Goal: Task Accomplishment & Management: Complete application form

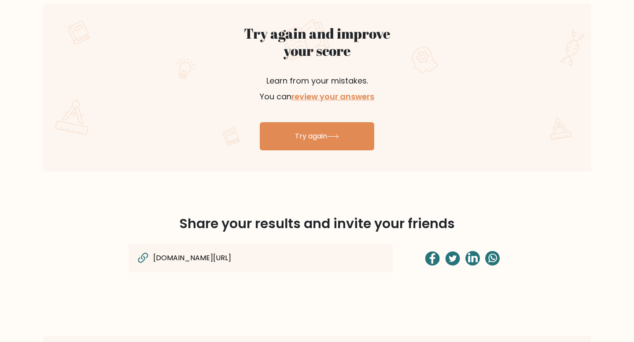
scroll to position [500, 0]
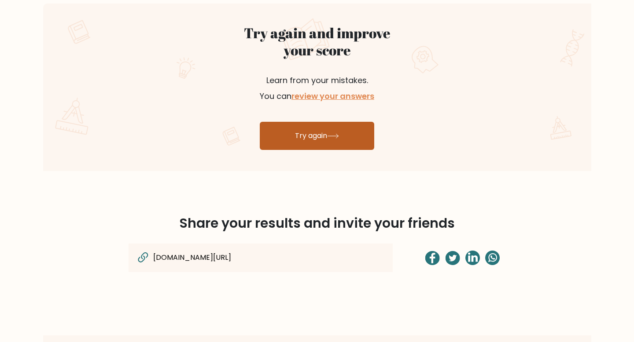
click at [273, 135] on link "Try again" at bounding box center [317, 136] width 114 height 28
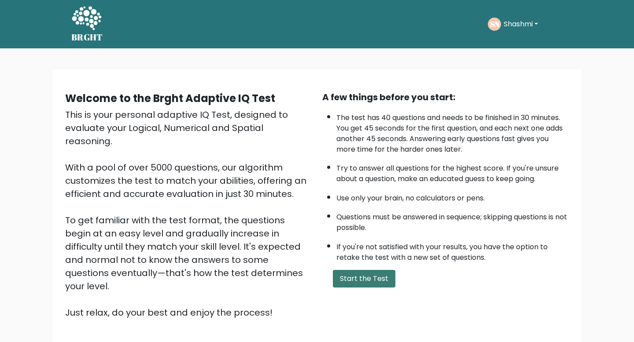
click at [382, 276] on button "Start the Test" at bounding box center [364, 279] width 62 height 18
click at [369, 272] on button "Start the Test" at bounding box center [364, 279] width 62 height 18
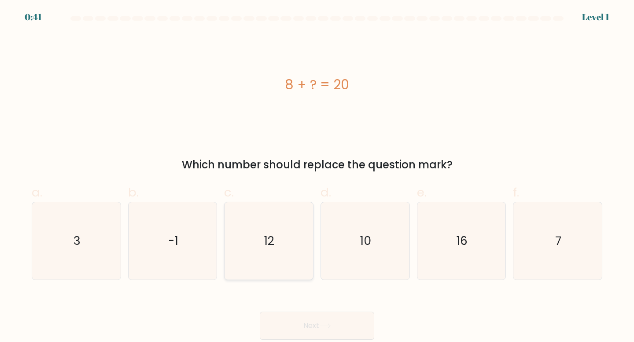
click at [265, 240] on text "12" at bounding box center [269, 241] width 10 height 16
click at [317, 177] on input "c. 12" at bounding box center [317, 174] width 0 height 6
radio input "true"
click at [291, 317] on button "Next" at bounding box center [317, 326] width 114 height 28
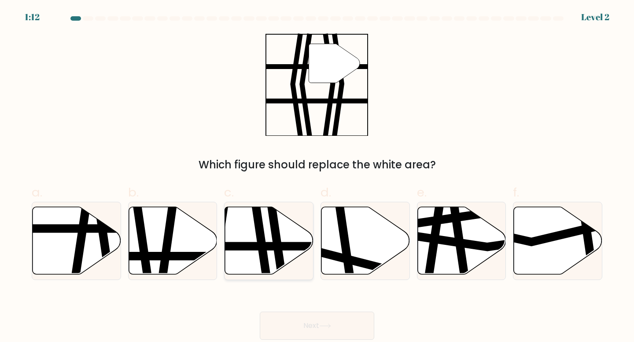
click at [257, 251] on icon at bounding box center [269, 241] width 88 height 68
click at [317, 177] on input "c." at bounding box center [317, 174] width 0 height 6
radio input "true"
click at [304, 325] on button "Next" at bounding box center [317, 326] width 114 height 28
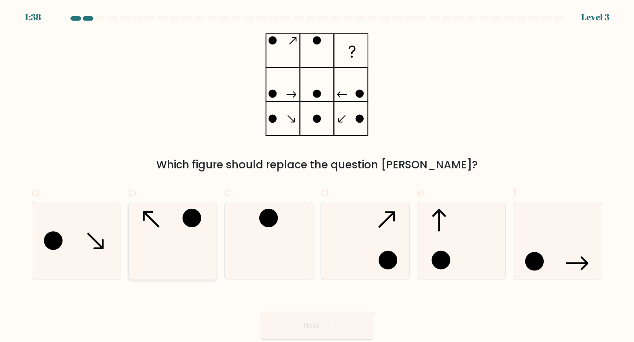
click at [162, 238] on icon at bounding box center [173, 241] width 78 height 78
click at [317, 177] on input "b." at bounding box center [317, 174] width 0 height 6
radio input "true"
click at [290, 322] on button "Next" at bounding box center [317, 326] width 114 height 28
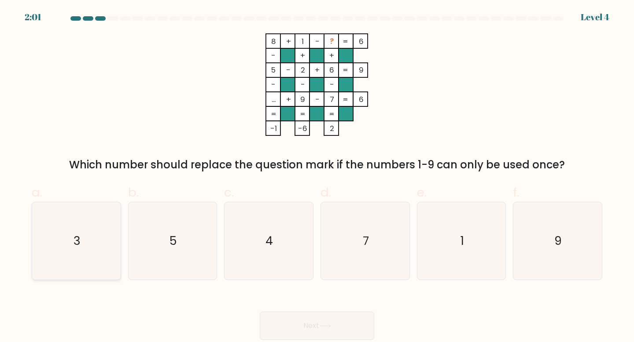
click at [93, 248] on icon "3" at bounding box center [76, 241] width 78 height 78
click at [317, 177] on input "a. 3" at bounding box center [317, 174] width 0 height 6
radio input "true"
click at [345, 330] on button "Next" at bounding box center [317, 326] width 114 height 28
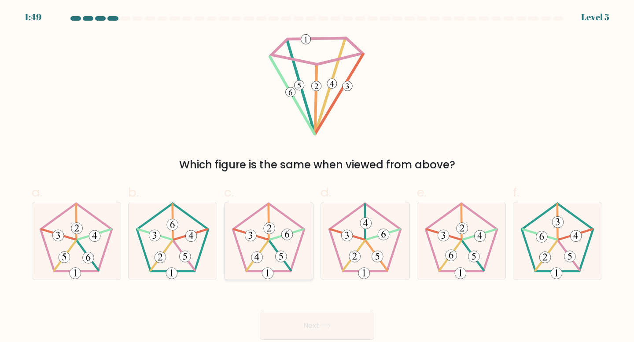
click at [275, 252] on icon at bounding box center [269, 241] width 78 height 78
click at [317, 177] on input "c." at bounding box center [317, 174] width 0 height 6
radio input "true"
click at [305, 320] on button "Next" at bounding box center [317, 326] width 114 height 28
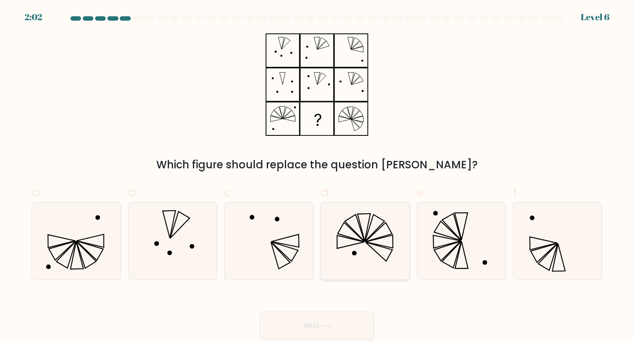
click at [381, 249] on icon at bounding box center [365, 241] width 78 height 78
click at [317, 177] on input "d." at bounding box center [317, 174] width 0 height 6
radio input "true"
click at [350, 319] on button "Next" at bounding box center [317, 326] width 114 height 28
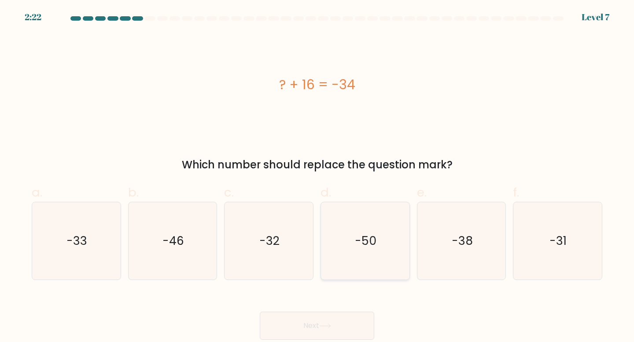
click at [337, 232] on icon "-50" at bounding box center [365, 241] width 78 height 78
click at [317, 177] on input "d. -50" at bounding box center [317, 174] width 0 height 6
radio input "true"
click at [341, 314] on button "Next" at bounding box center [317, 326] width 114 height 28
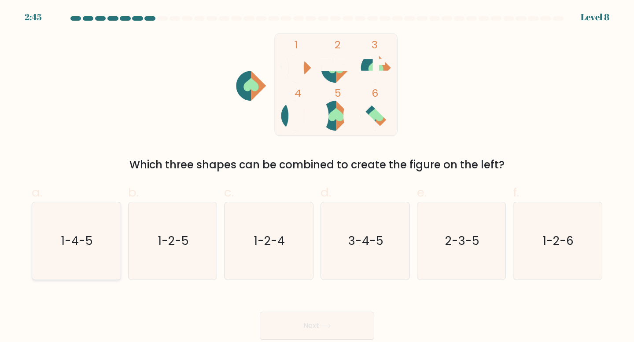
click at [87, 242] on text "1-4-5" at bounding box center [77, 241] width 32 height 16
click at [317, 177] on input "a. 1-4-5" at bounding box center [317, 174] width 0 height 6
radio input "true"
click at [297, 319] on button "Next" at bounding box center [317, 326] width 114 height 28
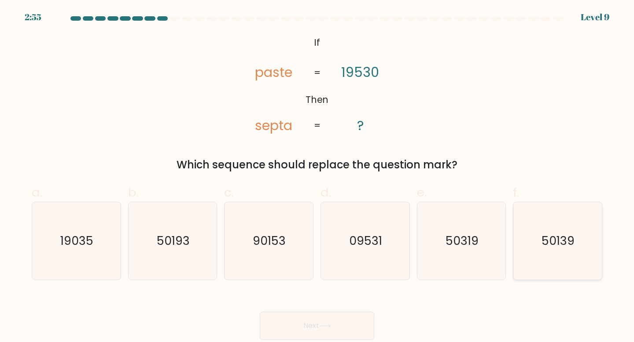
click at [566, 215] on icon "50139" at bounding box center [557, 241] width 78 height 78
click at [317, 177] on input "f. 50139" at bounding box center [317, 174] width 0 height 6
radio input "true"
click at [318, 333] on button "Next" at bounding box center [317, 326] width 114 height 28
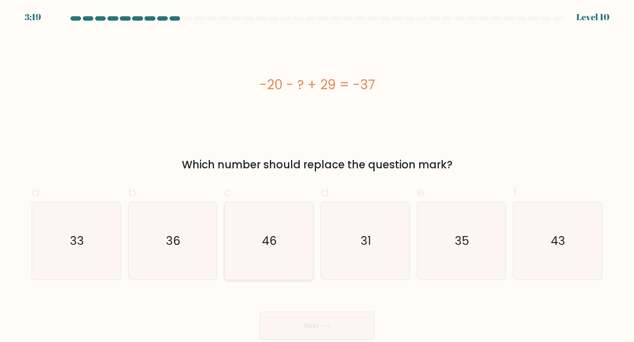
click at [274, 221] on icon "46" at bounding box center [269, 241] width 78 height 78
click at [317, 177] on input "c. 46" at bounding box center [317, 174] width 0 height 6
radio input "true"
click at [331, 325] on icon at bounding box center [325, 326] width 12 height 5
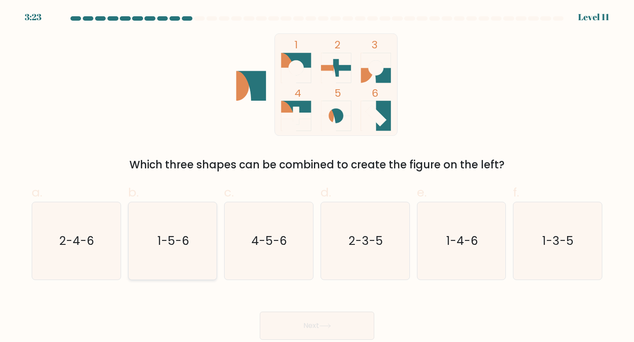
click at [160, 232] on icon "1-5-6" at bounding box center [173, 241] width 78 height 78
click at [317, 177] on input "b. 1-5-6" at bounding box center [317, 174] width 0 height 6
radio input "true"
click at [311, 328] on button "Next" at bounding box center [317, 326] width 114 height 28
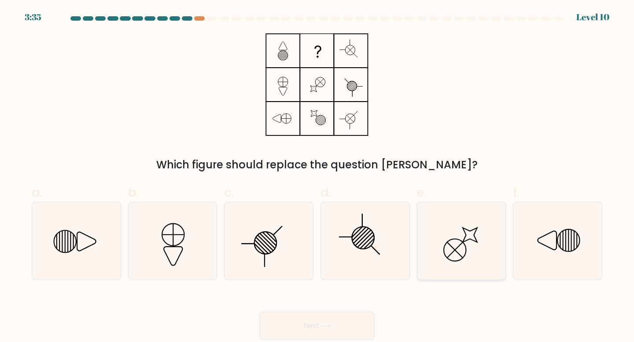
click at [457, 212] on icon at bounding box center [461, 241] width 78 height 78
click at [317, 177] on input "e." at bounding box center [317, 174] width 0 height 6
radio input "true"
click at [352, 323] on button "Next" at bounding box center [317, 326] width 114 height 28
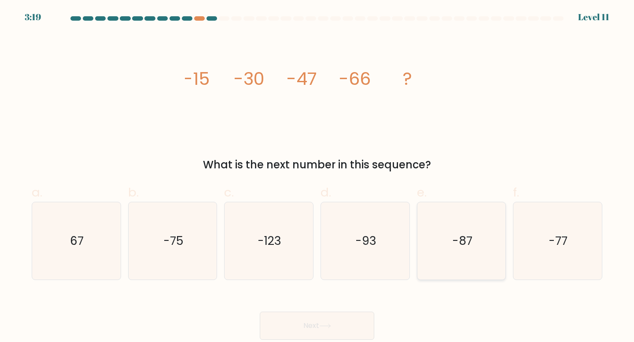
click at [479, 247] on icon "-87" at bounding box center [461, 241] width 78 height 78
click at [317, 177] on input "e. -87" at bounding box center [317, 174] width 0 height 6
radio input "true"
click at [340, 322] on button "Next" at bounding box center [317, 326] width 114 height 28
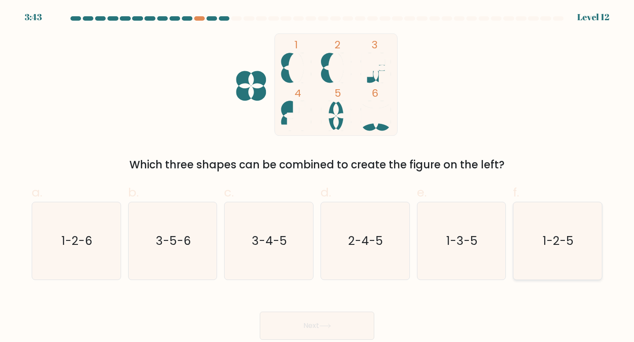
click at [535, 256] on icon "1-2-5" at bounding box center [557, 241] width 78 height 78
click at [317, 177] on input "f. 1-2-5" at bounding box center [317, 174] width 0 height 6
radio input "true"
click at [330, 321] on button "Next" at bounding box center [317, 326] width 114 height 28
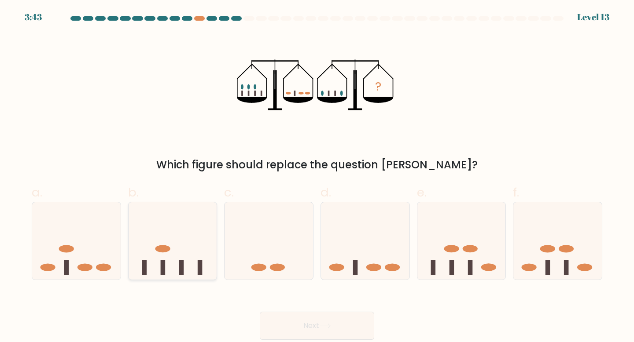
click at [196, 255] on icon at bounding box center [172, 241] width 88 height 73
click at [317, 177] on input "b." at bounding box center [317, 174] width 0 height 6
radio input "true"
click at [277, 319] on button "Next" at bounding box center [317, 326] width 114 height 28
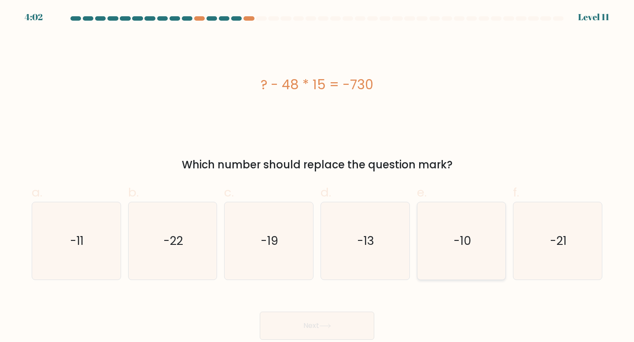
click at [482, 235] on icon "-10" at bounding box center [461, 241] width 78 height 78
click at [317, 177] on input "e. -10" at bounding box center [317, 174] width 0 height 6
radio input "true"
click at [353, 319] on button "Next" at bounding box center [317, 326] width 114 height 28
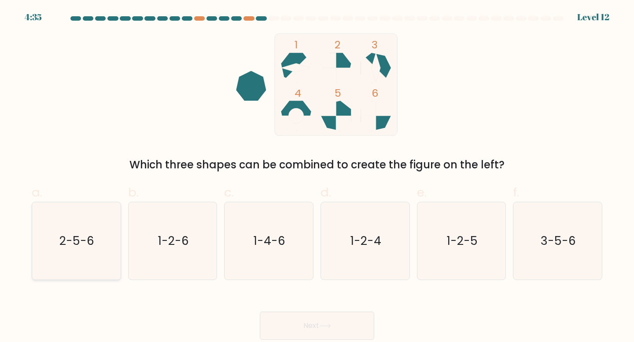
click at [86, 243] on text "2-5-6" at bounding box center [77, 241] width 35 height 16
click at [317, 177] on input "a. 2-5-6" at bounding box center [317, 174] width 0 height 6
radio input "true"
click at [271, 327] on button "Next" at bounding box center [317, 326] width 114 height 28
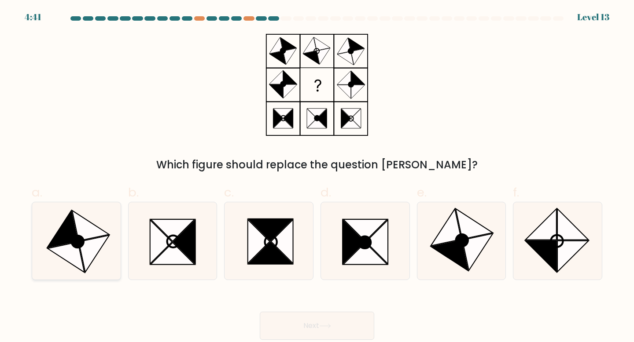
click at [89, 249] on icon at bounding box center [94, 253] width 30 height 37
click at [317, 177] on input "a." at bounding box center [317, 174] width 0 height 6
radio input "true"
click at [448, 240] on icon at bounding box center [445, 227] width 30 height 37
click at [317, 177] on input "e." at bounding box center [317, 174] width 0 height 6
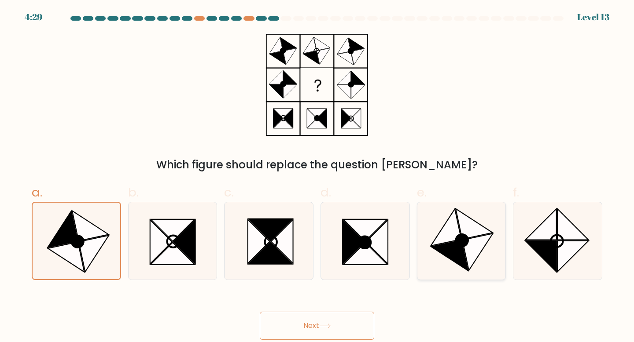
radio input "true"
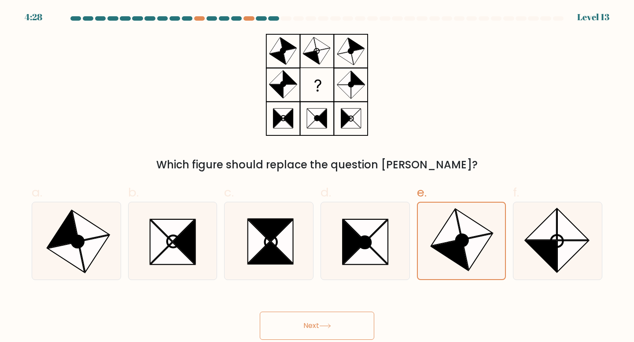
click at [340, 321] on button "Next" at bounding box center [317, 326] width 114 height 28
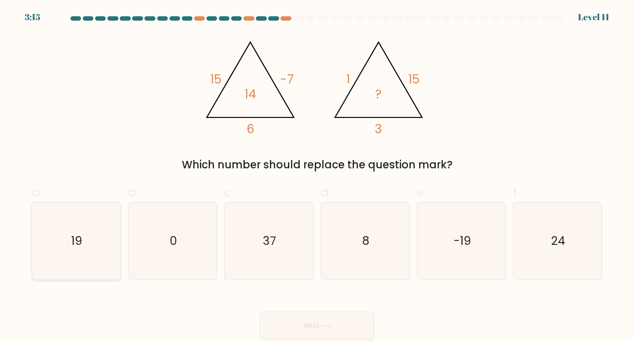
click at [73, 245] on text "19" at bounding box center [77, 241] width 11 height 16
click at [317, 177] on input "a. 19" at bounding box center [317, 174] width 0 height 6
radio input "true"
click at [318, 325] on button "Next" at bounding box center [317, 326] width 114 height 28
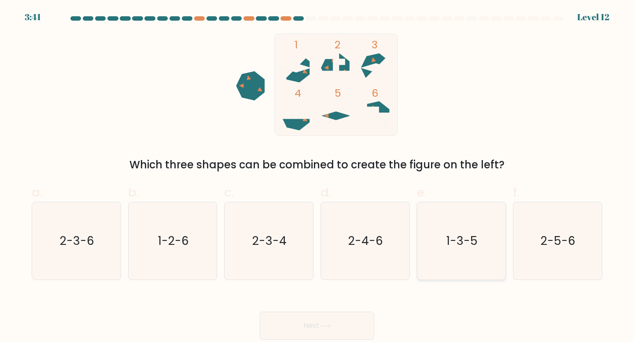
click at [449, 246] on text "1-3-5" at bounding box center [461, 241] width 31 height 16
click at [317, 177] on input "e. 1-3-5" at bounding box center [317, 174] width 0 height 6
radio input "true"
click at [323, 321] on button "Next" at bounding box center [317, 326] width 114 height 28
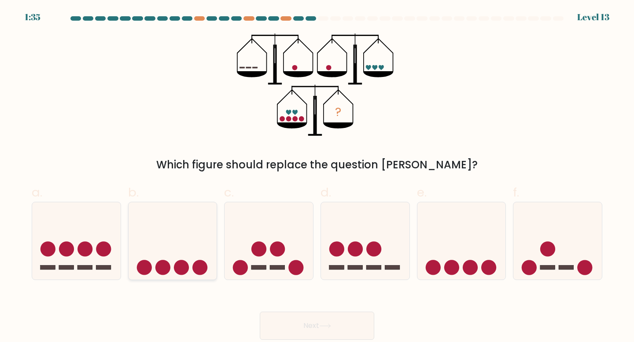
click at [168, 248] on icon at bounding box center [172, 241] width 88 height 73
click at [317, 177] on input "b." at bounding box center [317, 174] width 0 height 6
radio input "true"
click at [305, 319] on button "Next" at bounding box center [317, 326] width 114 height 28
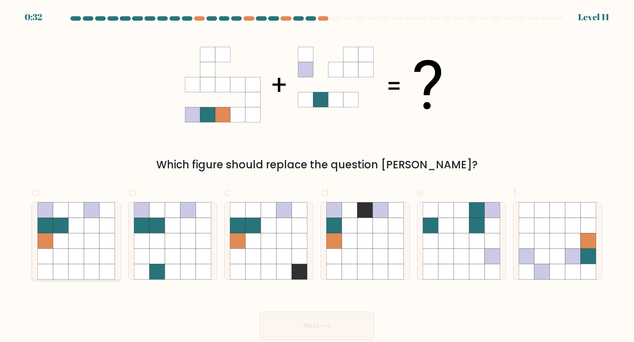
click at [58, 242] on icon at bounding box center [60, 240] width 15 height 15
click at [317, 177] on input "a." at bounding box center [317, 174] width 0 height 6
radio input "true"
click at [313, 335] on button "Next" at bounding box center [317, 326] width 114 height 28
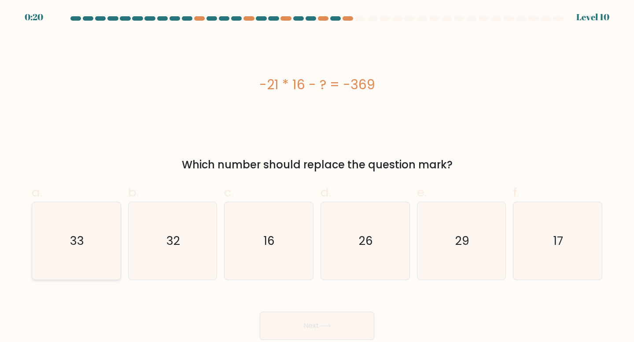
click at [104, 250] on icon "33" at bounding box center [76, 241] width 78 height 78
click at [317, 177] on input "a. 33" at bounding box center [317, 174] width 0 height 6
radio input "true"
click at [329, 324] on icon at bounding box center [325, 326] width 12 height 5
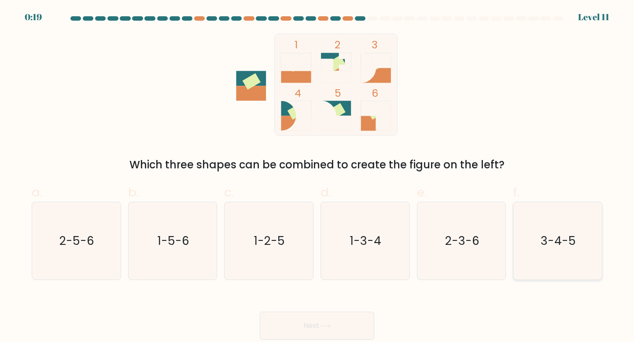
click at [544, 259] on icon "3-4-5" at bounding box center [557, 241] width 78 height 78
click at [317, 177] on input "f. 3-4-5" at bounding box center [317, 174] width 0 height 6
radio input "true"
click at [352, 319] on button "Next" at bounding box center [317, 326] width 114 height 28
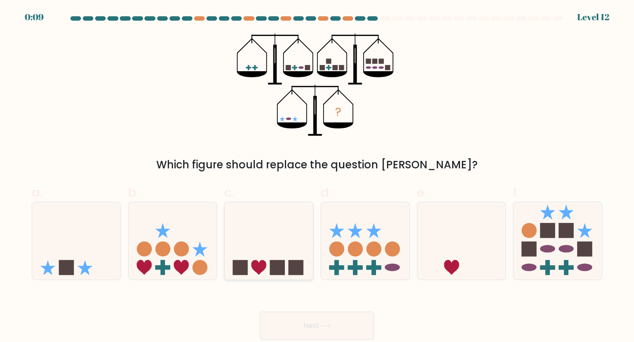
click at [252, 264] on icon at bounding box center [258, 267] width 15 height 15
click at [317, 177] on input "c." at bounding box center [317, 174] width 0 height 6
radio input "true"
click at [311, 329] on button "Next" at bounding box center [317, 326] width 114 height 28
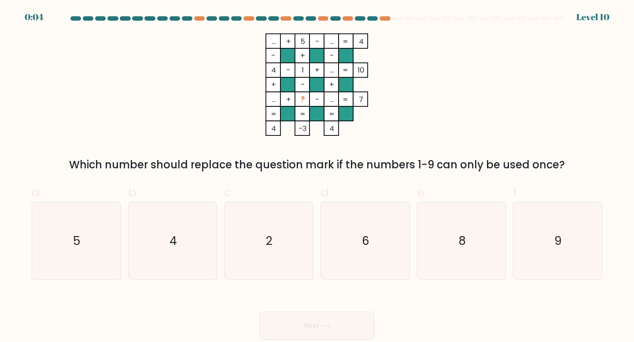
click at [509, 236] on div "f. 9" at bounding box center [557, 231] width 96 height 97
click at [525, 236] on icon "9" at bounding box center [557, 241] width 78 height 78
click at [317, 177] on input "f. 9" at bounding box center [317, 174] width 0 height 6
radio input "true"
click at [333, 327] on button "Next" at bounding box center [317, 326] width 114 height 28
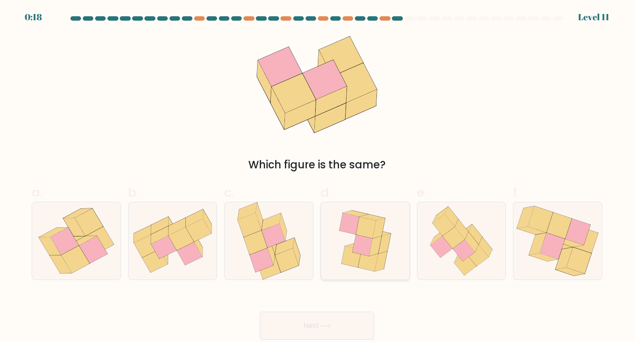
click at [377, 227] on icon at bounding box center [379, 228] width 12 height 20
click at [317, 177] on input "d." at bounding box center [317, 174] width 0 height 6
radio input "true"
click at [310, 333] on button "Next" at bounding box center [317, 326] width 114 height 28
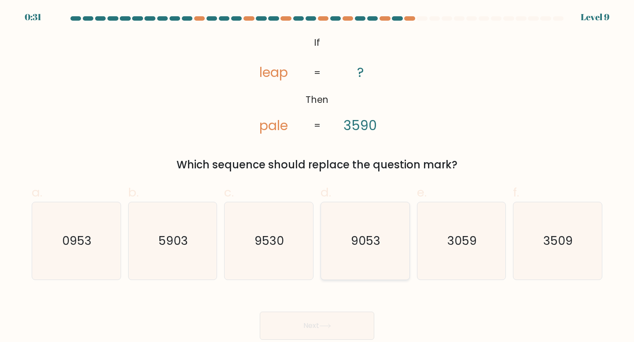
click at [383, 255] on icon "9053" at bounding box center [365, 241] width 78 height 78
click at [317, 177] on input "d. 9053" at bounding box center [317, 174] width 0 height 6
radio input "true"
click at [343, 322] on button "Next" at bounding box center [317, 326] width 114 height 28
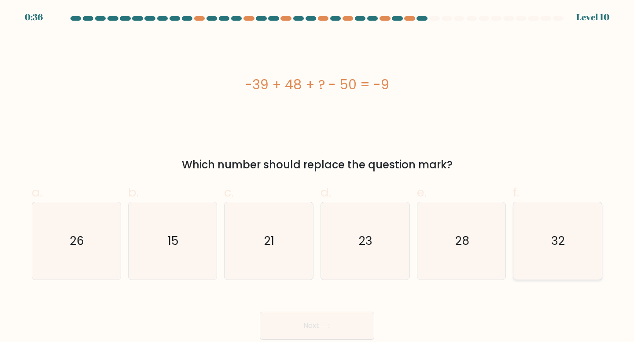
click at [531, 235] on icon "32" at bounding box center [557, 241] width 78 height 78
click at [317, 177] on input "f. 32" at bounding box center [317, 174] width 0 height 6
radio input "true"
click at [341, 323] on button "Next" at bounding box center [317, 326] width 114 height 28
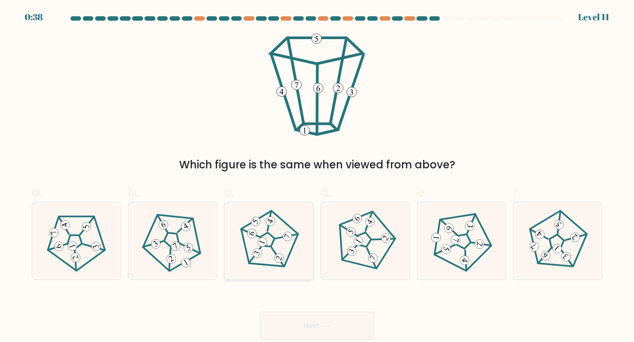
click at [255, 224] on 675 at bounding box center [255, 222] width 12 height 12
click at [317, 177] on input "c." at bounding box center [317, 174] width 0 height 6
radio input "true"
click at [295, 323] on button "Next" at bounding box center [317, 326] width 114 height 28
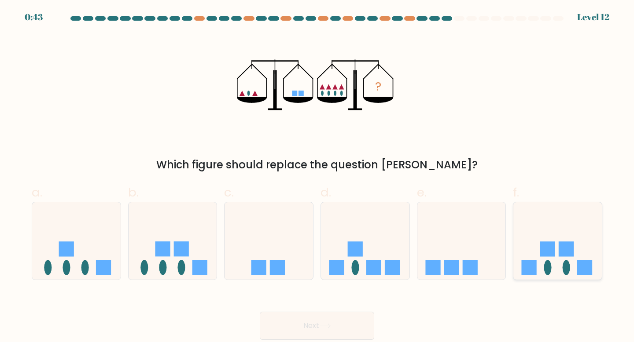
click at [558, 269] on icon at bounding box center [557, 241] width 88 height 73
click at [317, 177] on input "f." at bounding box center [317, 174] width 0 height 6
radio input "true"
click at [348, 322] on button "Next" at bounding box center [317, 326] width 114 height 28
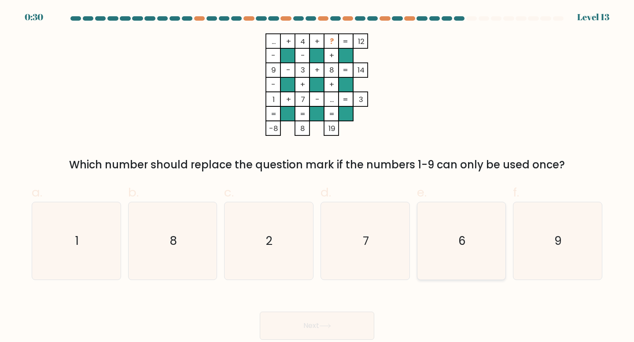
click at [443, 220] on icon "6" at bounding box center [461, 241] width 78 height 78
click at [317, 177] on input "e. 6" at bounding box center [317, 174] width 0 height 6
radio input "true"
click at [328, 331] on button "Next" at bounding box center [317, 326] width 114 height 28
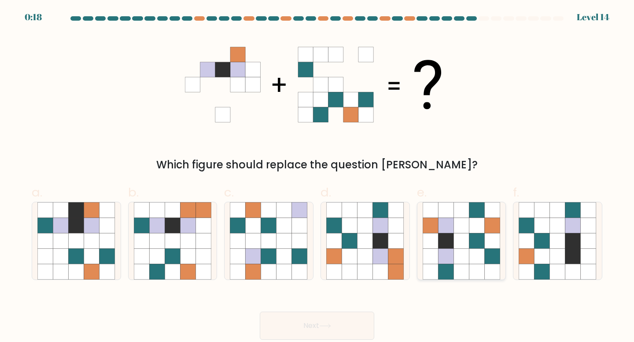
click at [449, 246] on icon at bounding box center [445, 240] width 15 height 15
click at [317, 177] on input "e." at bounding box center [317, 174] width 0 height 6
radio input "true"
click at [361, 332] on button "Next" at bounding box center [317, 326] width 114 height 28
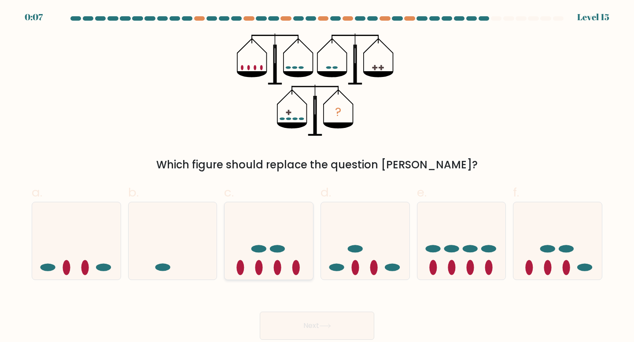
click at [254, 227] on icon at bounding box center [268, 241] width 88 height 73
click at [317, 177] on input "c." at bounding box center [317, 174] width 0 height 6
radio input "true"
click at [308, 322] on button "Next" at bounding box center [317, 326] width 114 height 28
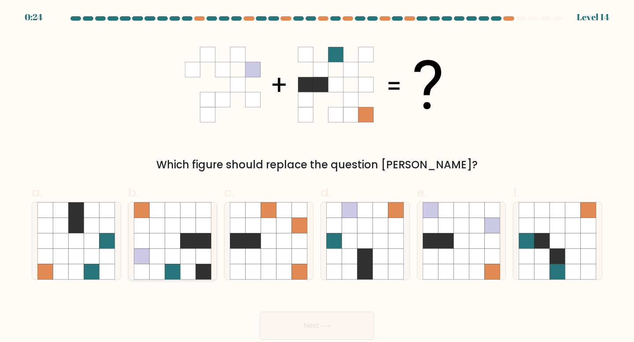
click at [148, 239] on icon at bounding box center [141, 240] width 15 height 15
click at [317, 177] on input "b." at bounding box center [317, 174] width 0 height 6
radio input "true"
click at [284, 322] on button "Next" at bounding box center [317, 326] width 114 height 28
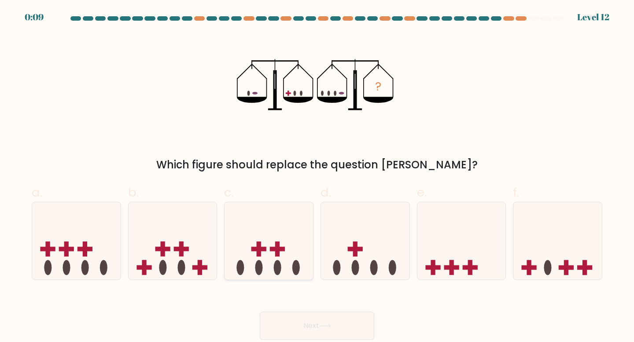
click at [264, 235] on icon at bounding box center [268, 241] width 88 height 73
click at [317, 177] on input "c." at bounding box center [317, 174] width 0 height 6
radio input "true"
click at [325, 318] on button "Next" at bounding box center [317, 326] width 114 height 28
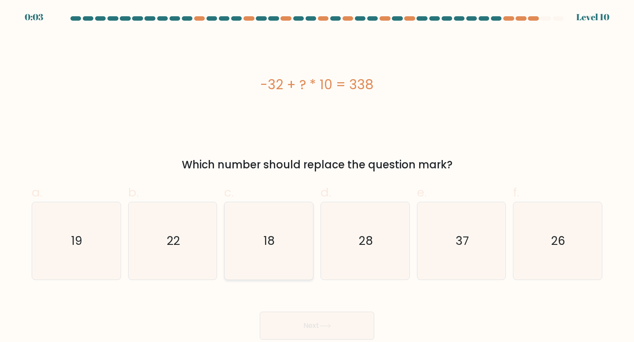
click at [279, 237] on icon "18" at bounding box center [269, 241] width 78 height 78
click at [317, 177] on input "c. 18" at bounding box center [317, 174] width 0 height 6
radio input "true"
click at [337, 321] on button "Next" at bounding box center [317, 326] width 114 height 28
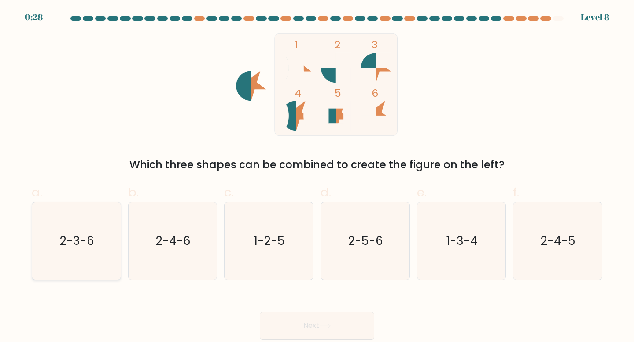
click at [67, 230] on icon "2-3-6" at bounding box center [76, 241] width 78 height 78
click at [317, 177] on input "a. 2-3-6" at bounding box center [317, 174] width 0 height 6
radio input "true"
click at [292, 330] on button "Next" at bounding box center [317, 326] width 114 height 28
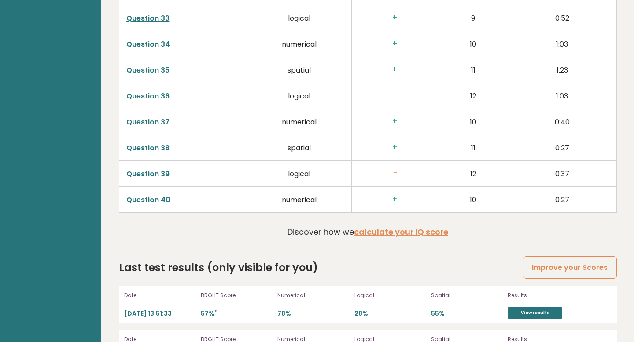
scroll to position [2276, 0]
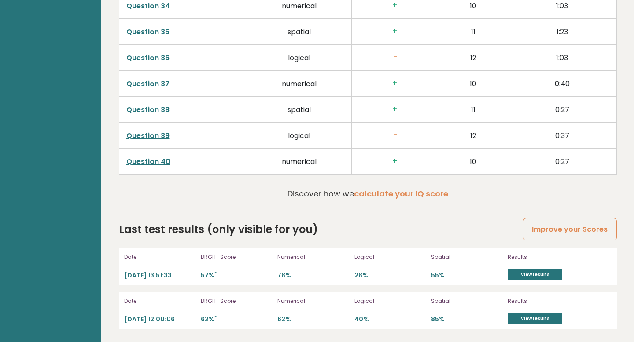
click at [519, 271] on link "View results" at bounding box center [534, 274] width 55 height 11
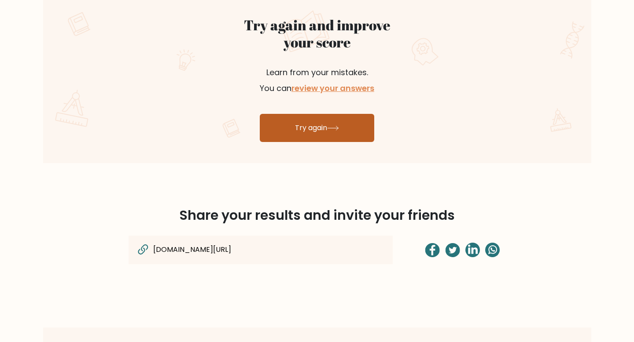
scroll to position [509, 0]
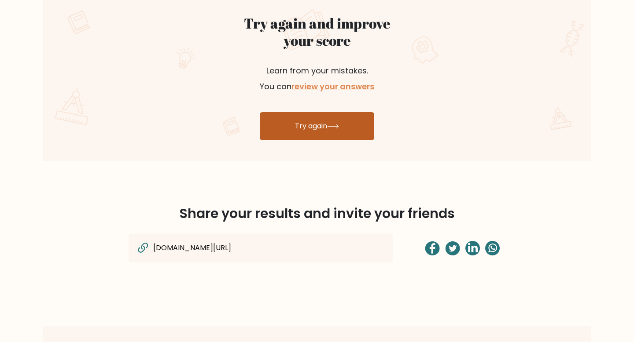
click at [291, 121] on link "Try again" at bounding box center [317, 126] width 114 height 28
